Goal: Transaction & Acquisition: Purchase product/service

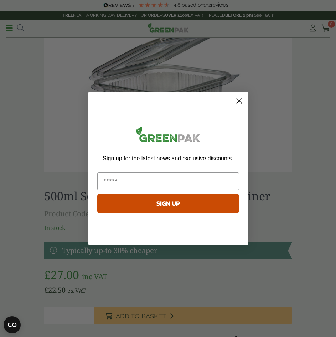
scroll to position [1070, 0]
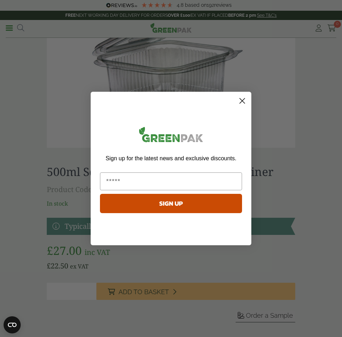
click at [241, 99] on circle "Close dialog" at bounding box center [242, 101] width 12 height 12
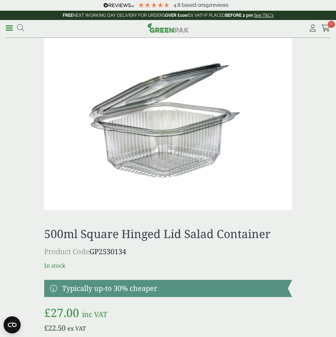
scroll to position [963, 0]
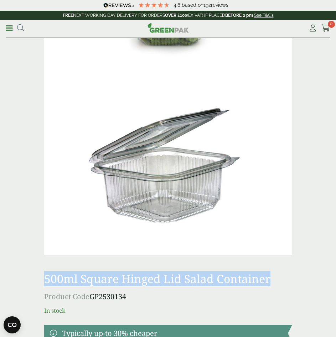
drag, startPoint x: 46, startPoint y: 279, endPoint x: 270, endPoint y: 275, distance: 224.0
click at [270, 275] on h1 "500ml Square Hinged Lid Salad Container" at bounding box center [168, 279] width 248 height 14
copy h1 "500ml Square Hinged Lid Salad Container"
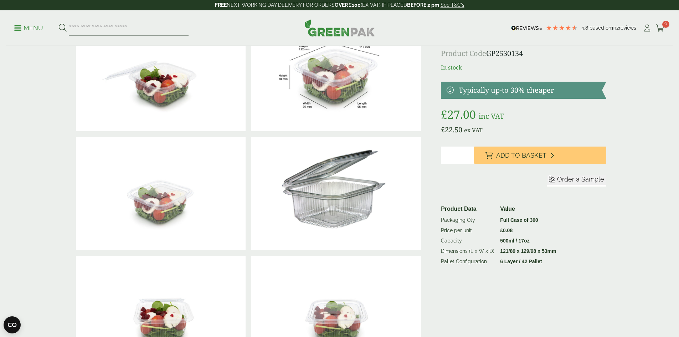
scroll to position [107, 0]
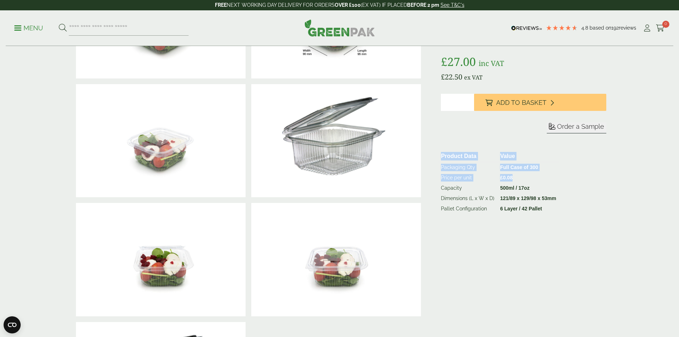
drag, startPoint x: 441, startPoint y: 155, endPoint x: 511, endPoint y: 173, distance: 72.2
click at [511, 173] on table "Product Data Value Packaging Qty Full Case of 300 Price per unit £ 0.08 Capacit…" at bounding box center [520, 181] width 165 height 63
click at [539, 177] on td "£ 0.08" at bounding box center [528, 178] width 62 height 10
click at [441, 189] on td "Capacity" at bounding box center [467, 188] width 59 height 10
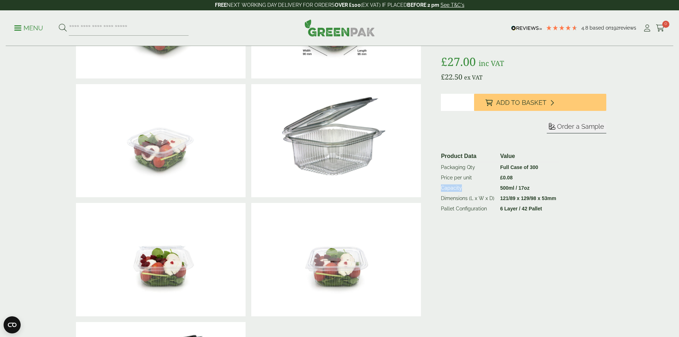
click at [441, 188] on td "Capacity" at bounding box center [467, 188] width 59 height 10
drag, startPoint x: 441, startPoint y: 187, endPoint x: 558, endPoint y: 198, distance: 117.4
click at [558, 198] on tbody "Packaging Qty Full Case of 300 Price per unit £ 0.08 Capacity 500ml / 17oz Dime…" at bounding box center [498, 188] width 121 height 52
copy tbody "Capacity 500ml / 17oz Dimensions (L x W x D) 121/89 x 129/98 x 53mm"
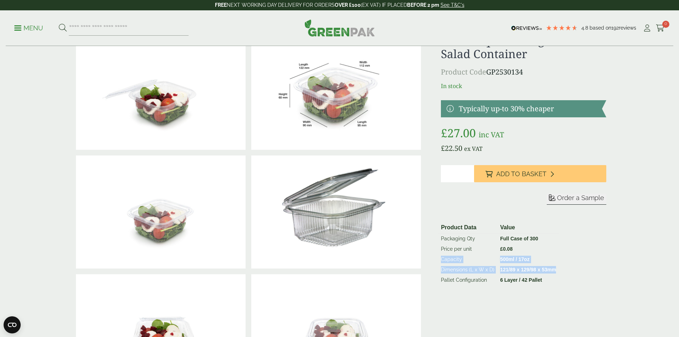
scroll to position [0, 0]
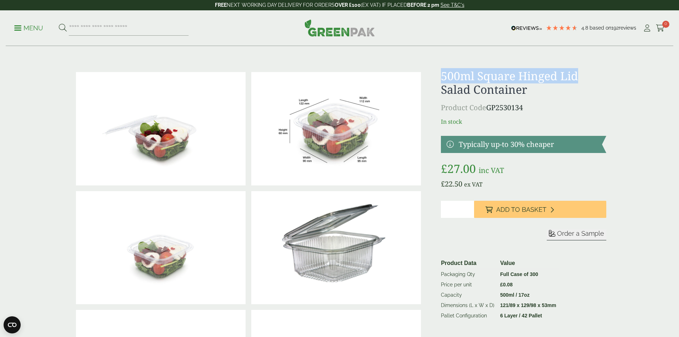
drag, startPoint x: 440, startPoint y: 71, endPoint x: 578, endPoint y: 71, distance: 138.3
click at [578, 71] on div at bounding box center [340, 307] width 542 height 476
copy h1 "500ml Square Hinged Lid"
